Goal: Task Accomplishment & Management: Use online tool/utility

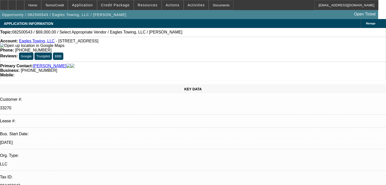
select select "0"
select select "2"
select select "0.1"
select select "4"
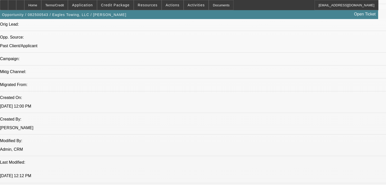
scroll to position [324, 0]
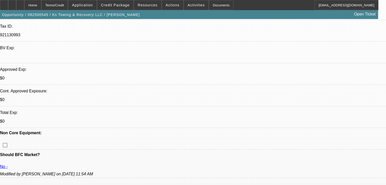
select select "0"
select select "2"
select select "0.1"
select select "4"
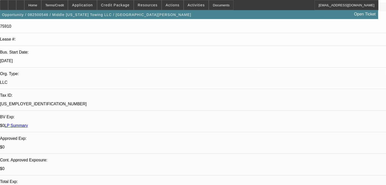
select select "0"
select select "2"
select select "0.1"
select select "4"
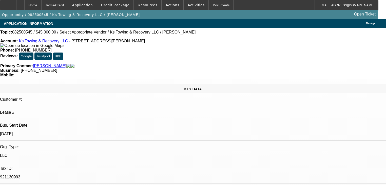
select select "0"
select select "2"
select select "0.1"
select select "4"
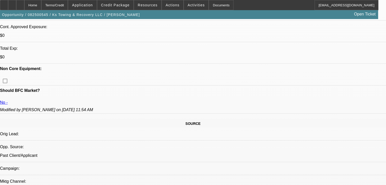
scroll to position [243, 0]
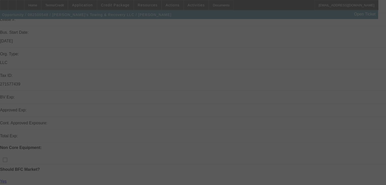
select select "0"
select select "2"
select select "0.1"
select select "4"
